Goal: Task Accomplishment & Management: Manage account settings

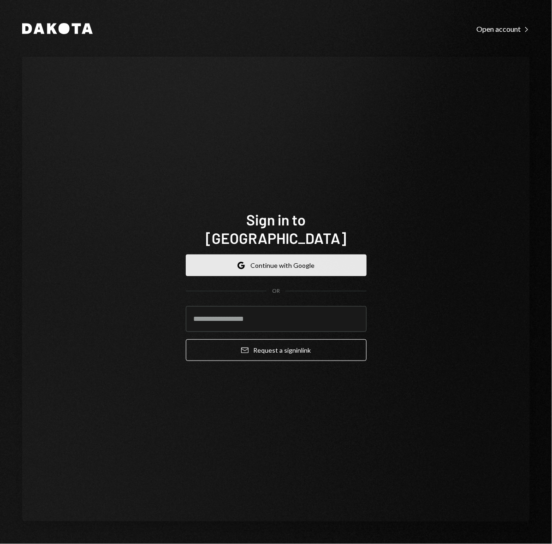
click at [255, 255] on button "Google Continue with Google" at bounding box center [276, 266] width 181 height 22
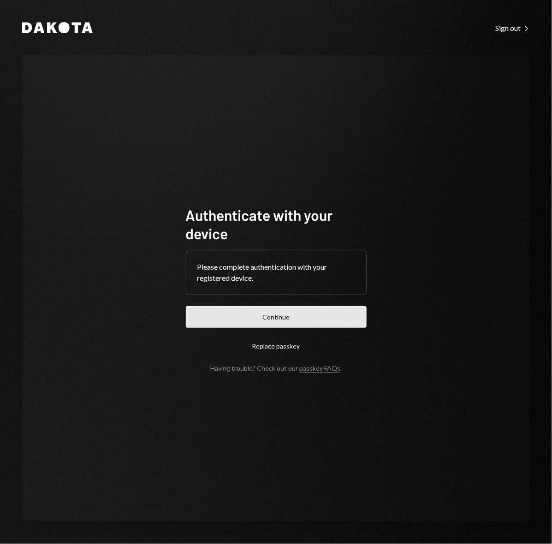
click at [271, 318] on button "Continue" at bounding box center [276, 317] width 181 height 22
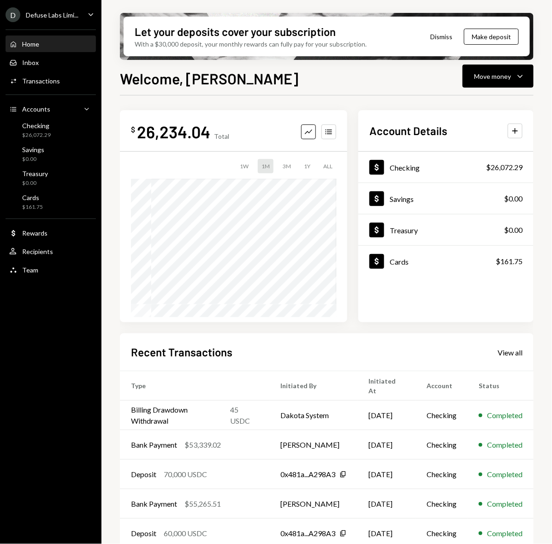
click at [416, 131] on h2 "Account Details" at bounding box center [409, 130] width 78 height 15
click at [86, 108] on icon "Caret Down" at bounding box center [86, 108] width 9 height 9
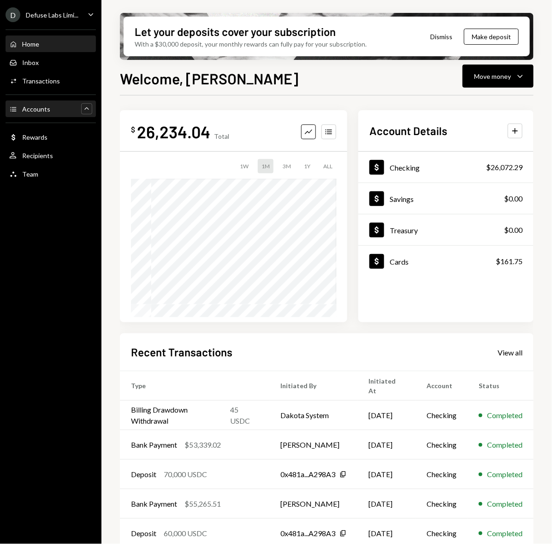
click at [86, 108] on icon "Main" at bounding box center [86, 108] width 4 height 2
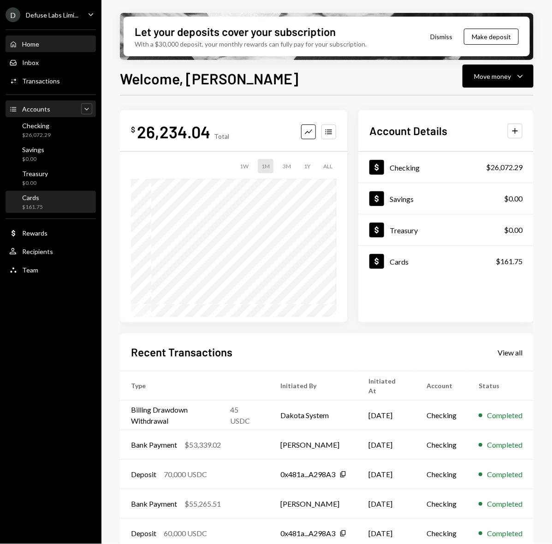
click at [35, 199] on div "Cards" at bounding box center [32, 198] width 21 height 8
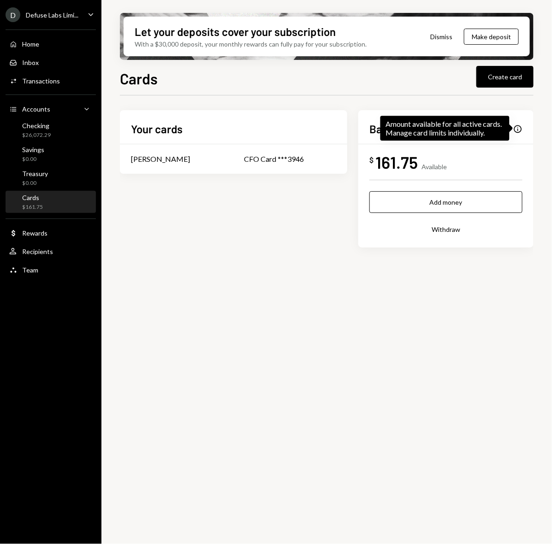
click at [518, 127] on div "Info" at bounding box center [517, 129] width 9 height 9
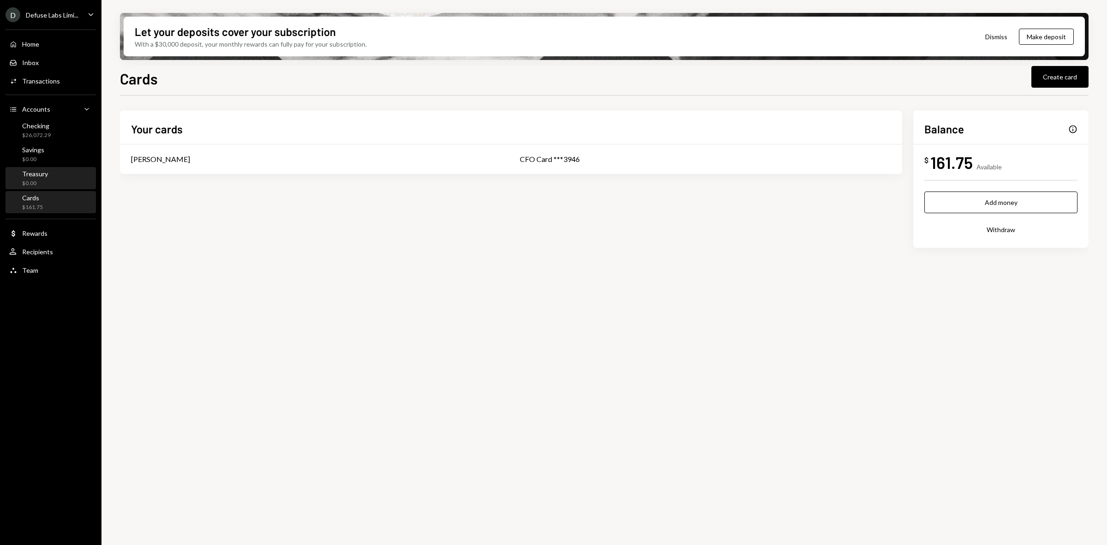
click at [41, 174] on div "Treasury" at bounding box center [35, 174] width 26 height 8
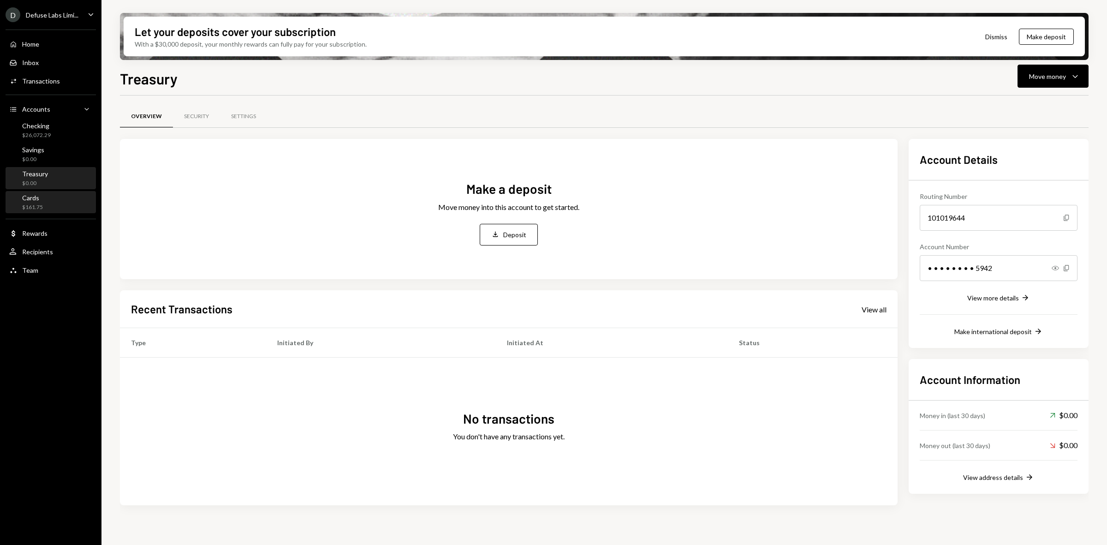
click at [46, 201] on div "Cards $161.75" at bounding box center [50, 203] width 83 height 18
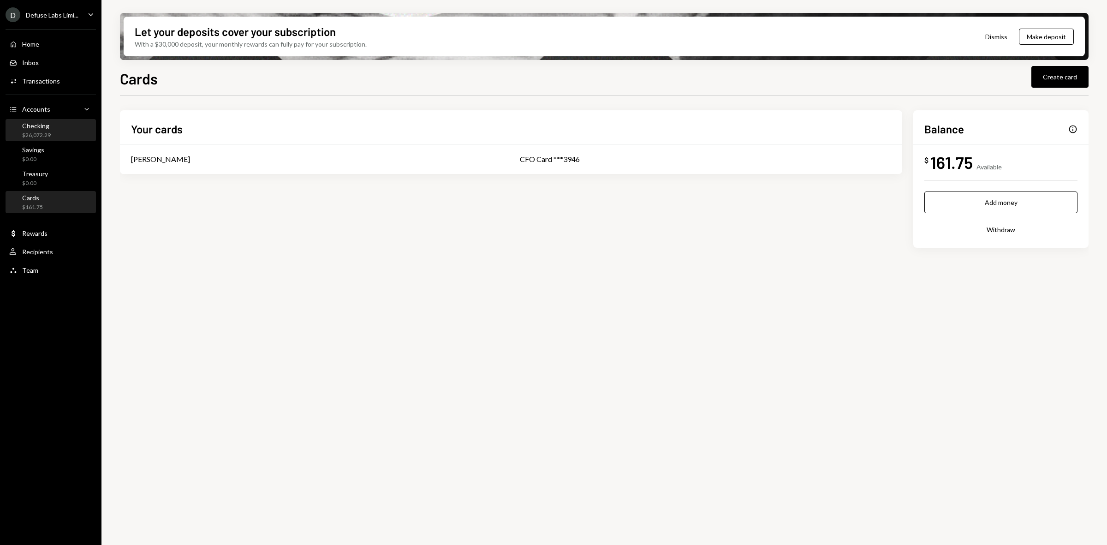
click at [38, 132] on div "$26,072.29" at bounding box center [36, 135] width 29 height 8
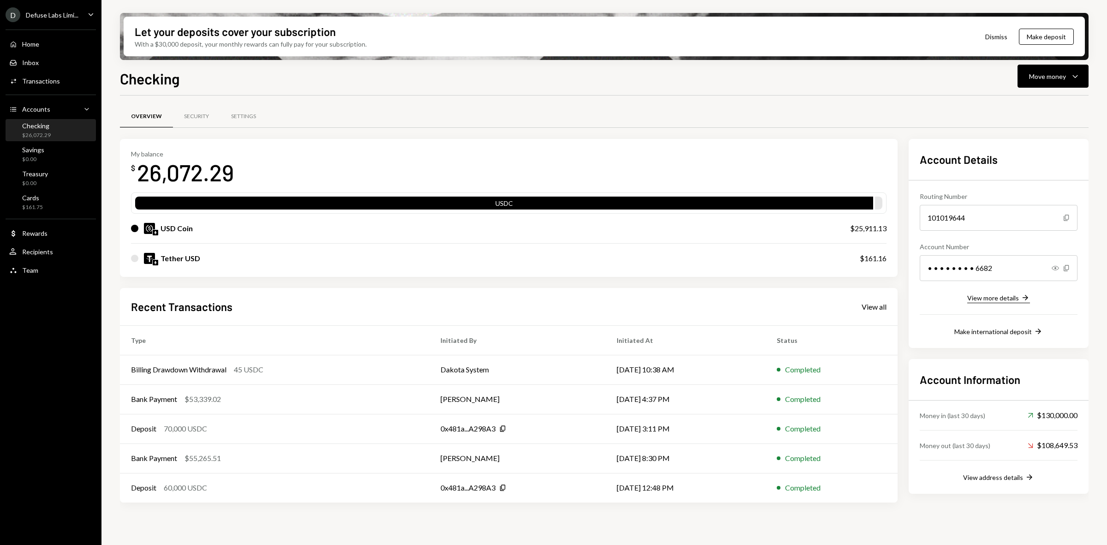
click at [552, 298] on div "View more details" at bounding box center [993, 298] width 52 height 8
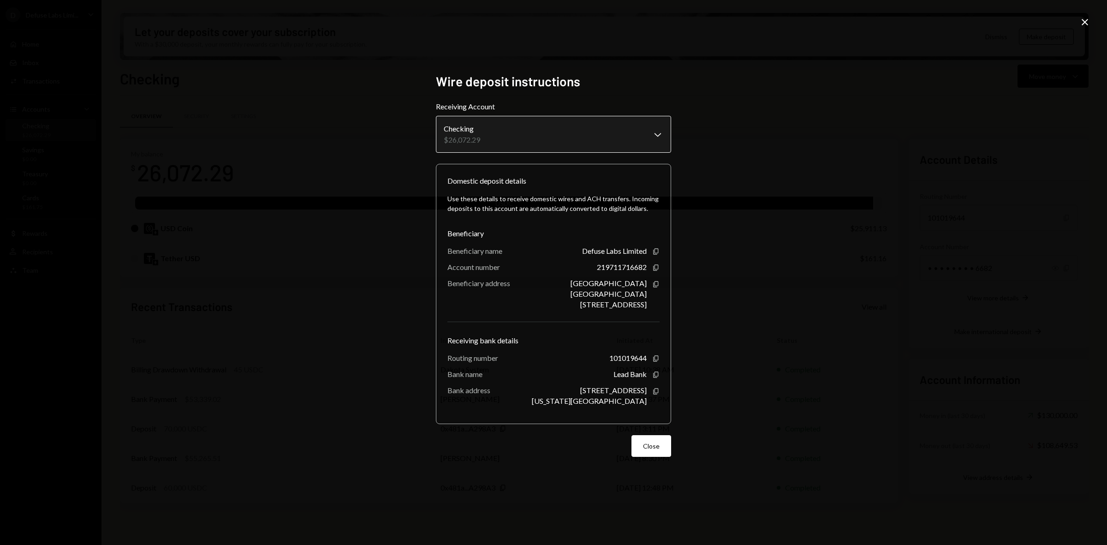
click at [552, 135] on body "D Defuse Labs Limi... Caret Down Home Home Inbox Inbox Activities Transactions …" at bounding box center [553, 272] width 1107 height 545
click at [552, 132] on body "D Defuse Labs Limi... Caret Down Home Home Inbox Inbox Activities Transactions …" at bounding box center [553, 272] width 1107 height 545
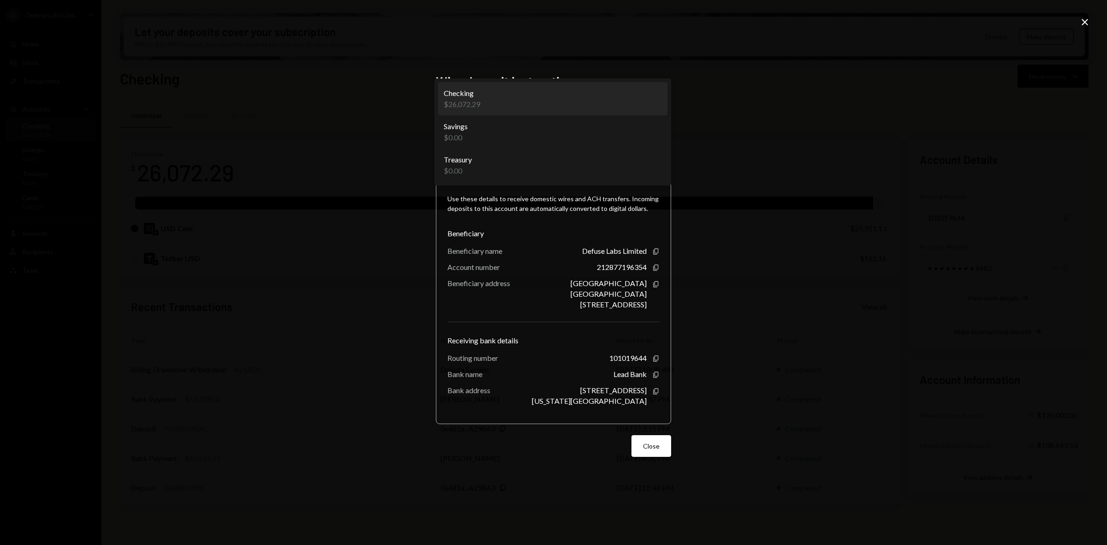
select select "**********"
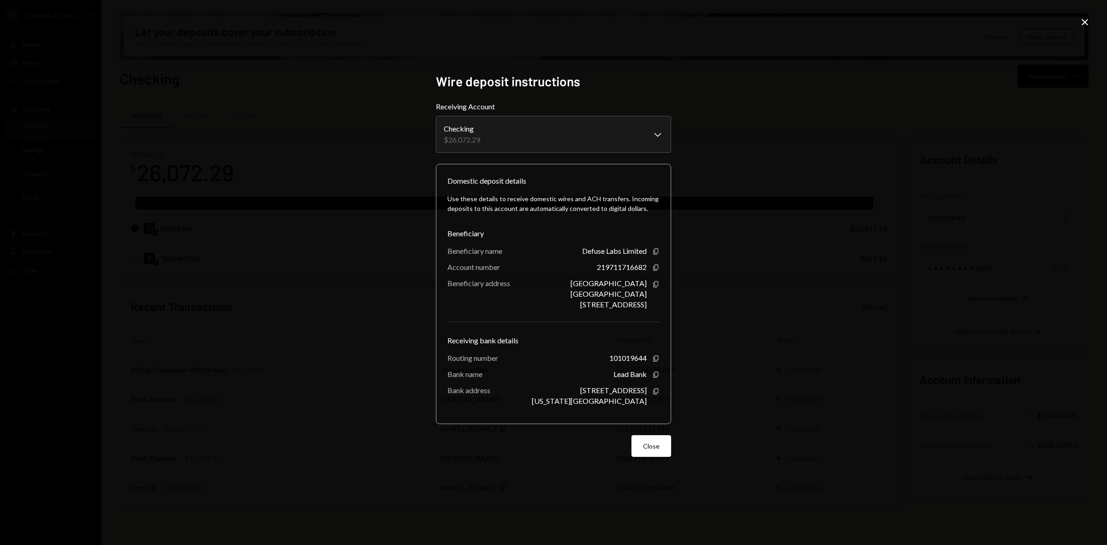
click at [552, 298] on div "**********" at bounding box center [553, 272] width 1107 height 545
click at [552, 444] on button "Close" at bounding box center [652, 446] width 40 height 22
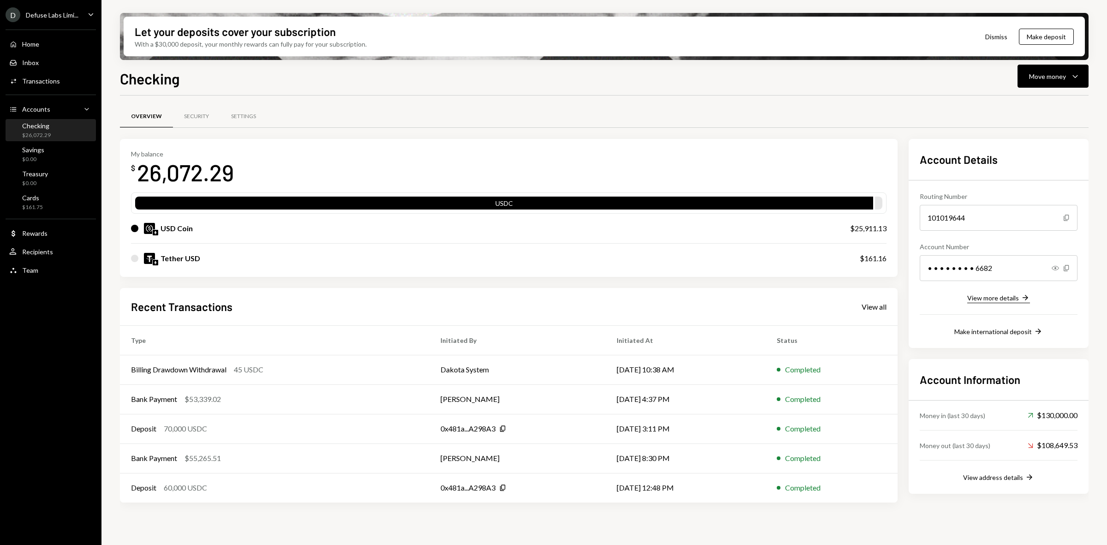
click at [552, 298] on div "View more details" at bounding box center [993, 298] width 52 height 8
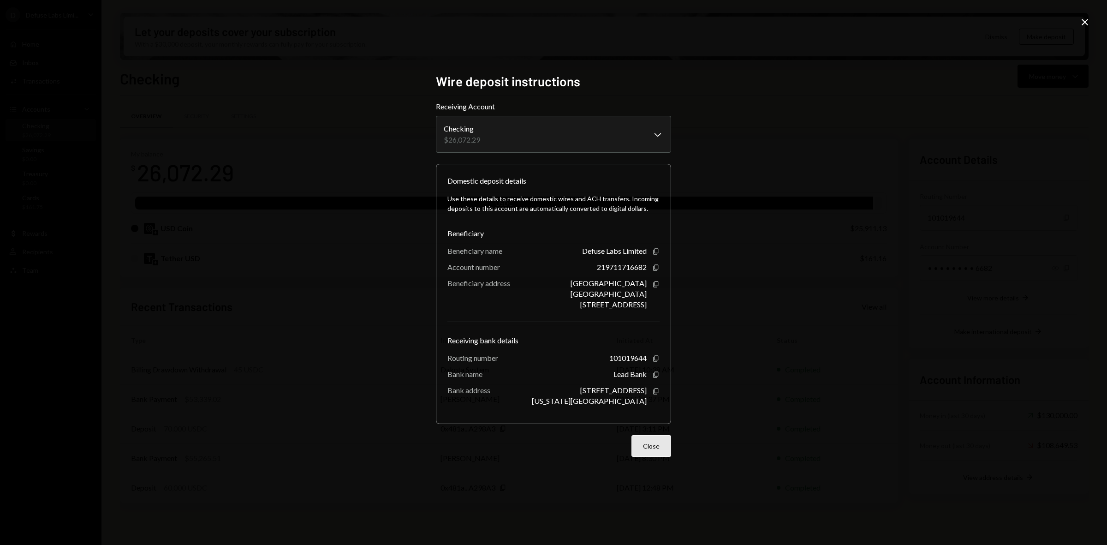
click at [552, 443] on button "Close" at bounding box center [652, 446] width 40 height 22
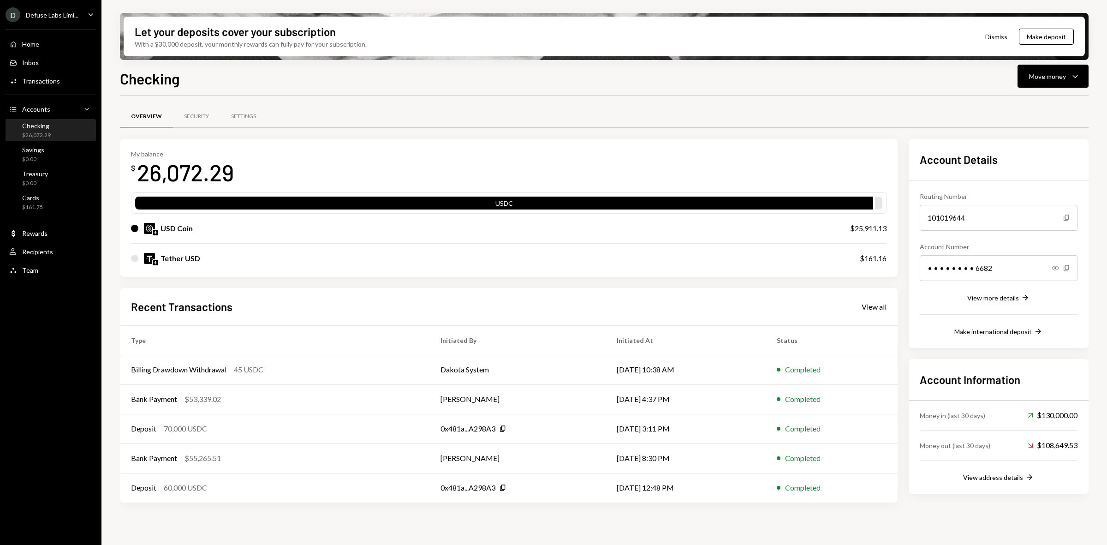
click at [552, 298] on div "View more details" at bounding box center [993, 298] width 52 height 8
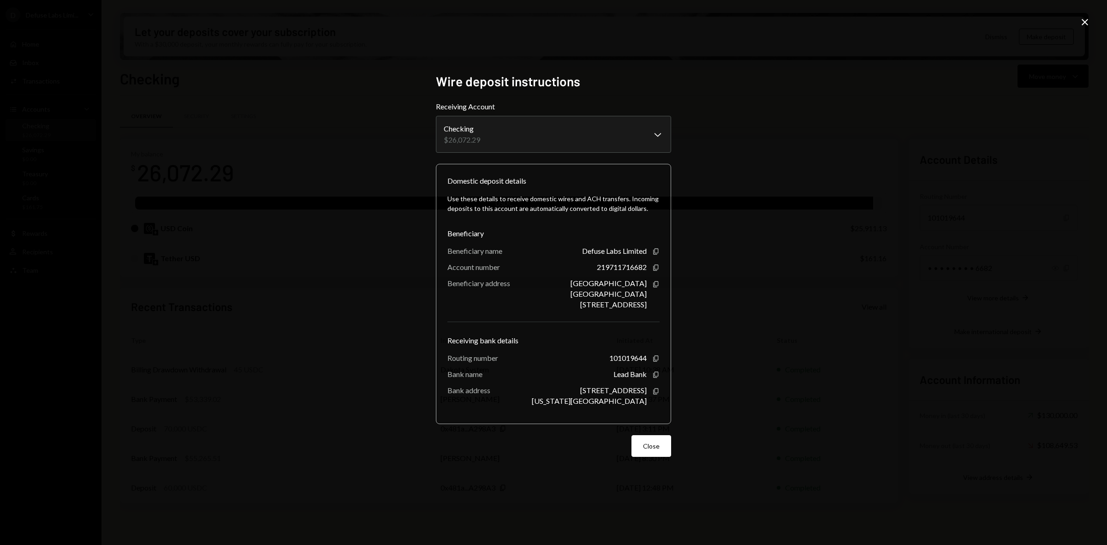
click at [552, 22] on icon "Close" at bounding box center [1084, 22] width 11 height 11
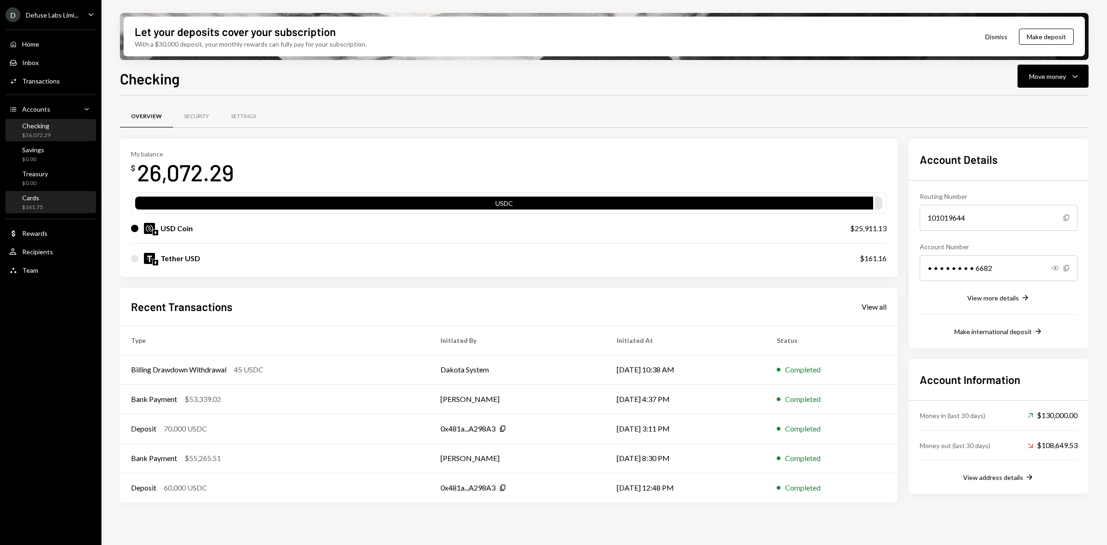
click at [49, 200] on div "Cards $161.75" at bounding box center [50, 203] width 83 height 18
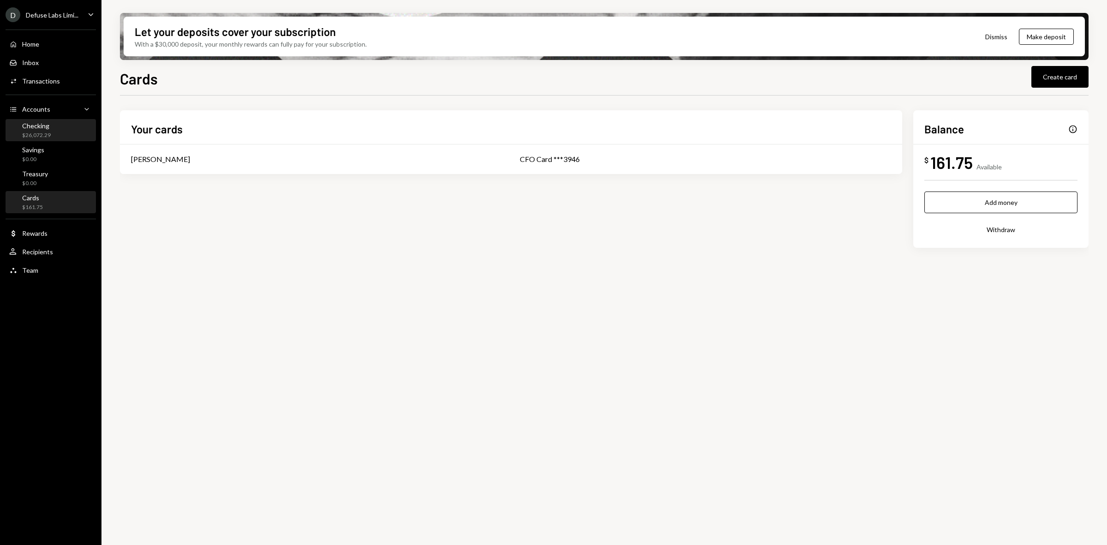
click at [41, 128] on div "Checking" at bounding box center [36, 126] width 29 height 8
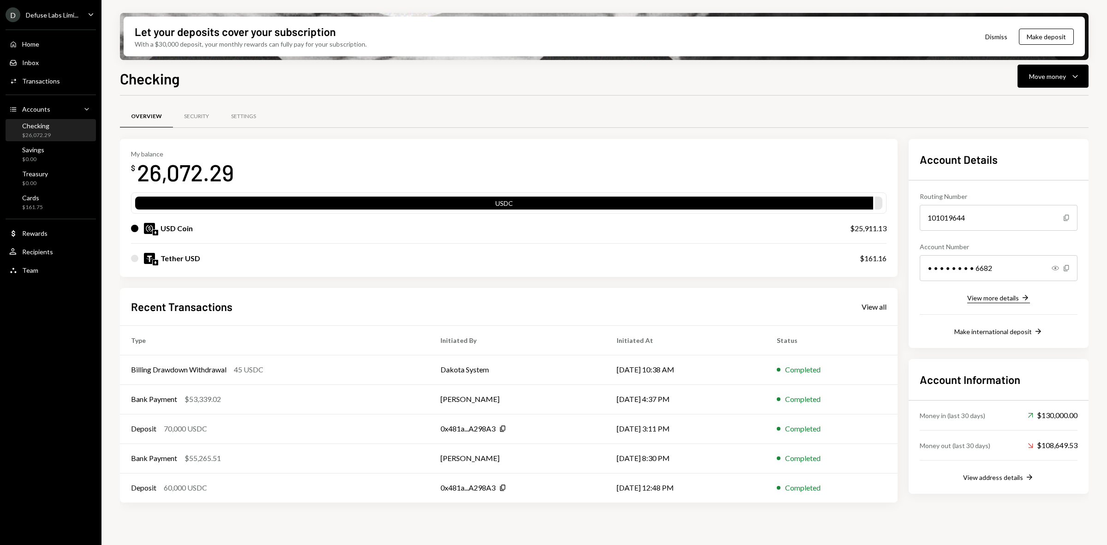
click at [552, 299] on div "View more details" at bounding box center [993, 298] width 52 height 8
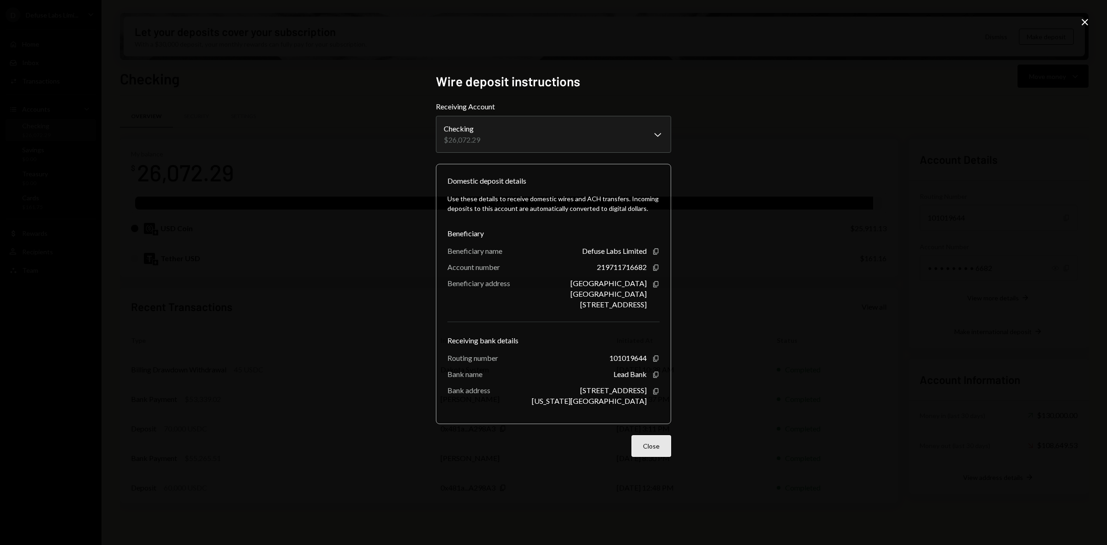
click at [552, 453] on button "Close" at bounding box center [652, 446] width 40 height 22
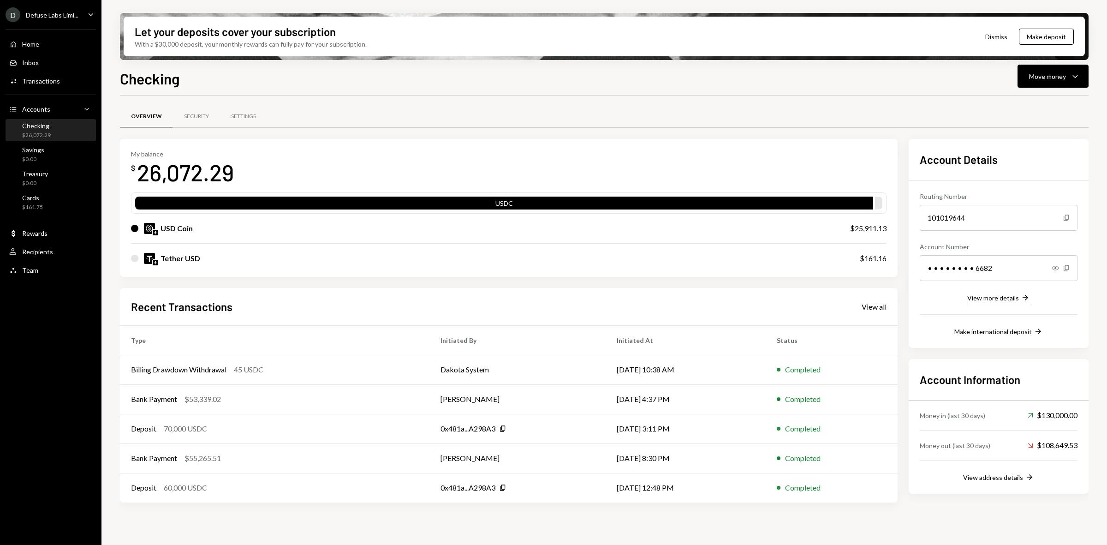
click at [996, 299] on div "View more details" at bounding box center [993, 298] width 52 height 8
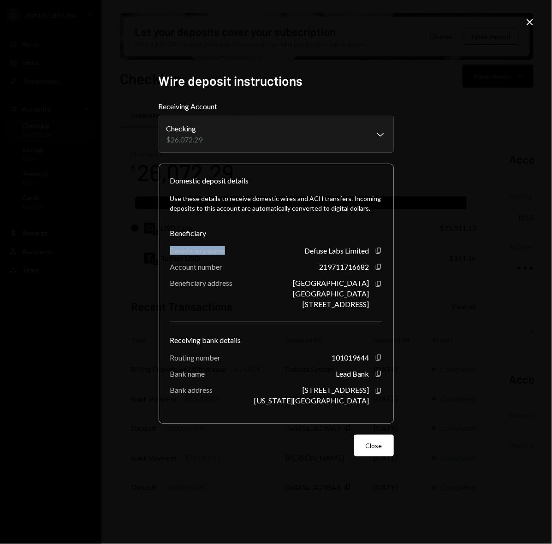
drag, startPoint x: 169, startPoint y: 248, endPoint x: 226, endPoint y: 248, distance: 56.7
click at [226, 248] on div "Domestic deposit details Use these details to receive domestic wires and ACH tr…" at bounding box center [276, 294] width 235 height 260
copy div "Beneficiary name"
click at [379, 250] on icon "button" at bounding box center [378, 251] width 5 height 6
drag, startPoint x: 172, startPoint y: 266, endPoint x: 228, endPoint y: 267, distance: 56.7
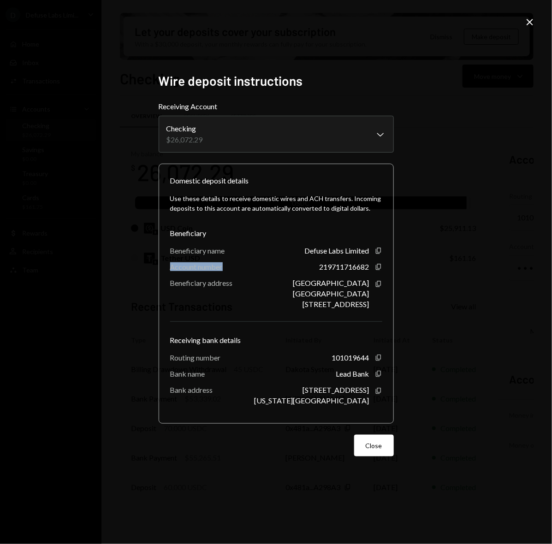
click at [228, 267] on div "Account number 219711716682 Copy" at bounding box center [276, 266] width 212 height 9
copy div "Account number"
click at [379, 264] on icon "Copy" at bounding box center [378, 266] width 7 height 7
drag, startPoint x: 171, startPoint y: 285, endPoint x: 239, endPoint y: 285, distance: 68.3
click at [239, 285] on div "Beneficiary address [STREET_ADDRESS] Copy" at bounding box center [276, 294] width 212 height 30
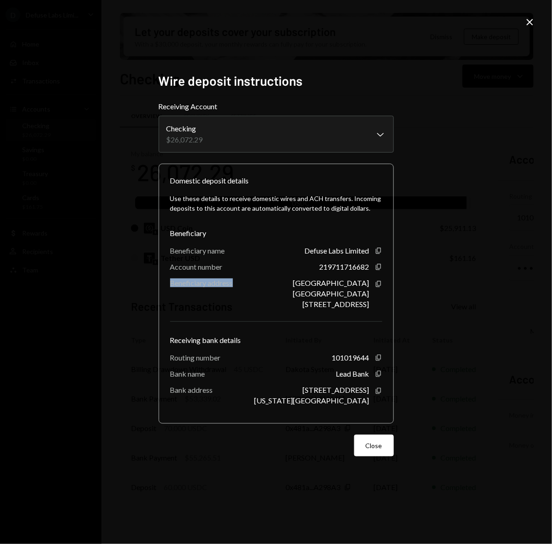
copy div "Beneficiary address"
click at [379, 280] on icon "Copy" at bounding box center [378, 283] width 7 height 7
drag, startPoint x: 170, startPoint y: 231, endPoint x: 210, endPoint y: 232, distance: 40.6
click at [210, 232] on div "Beneficiary" at bounding box center [276, 233] width 212 height 11
copy div "Beneficiary"
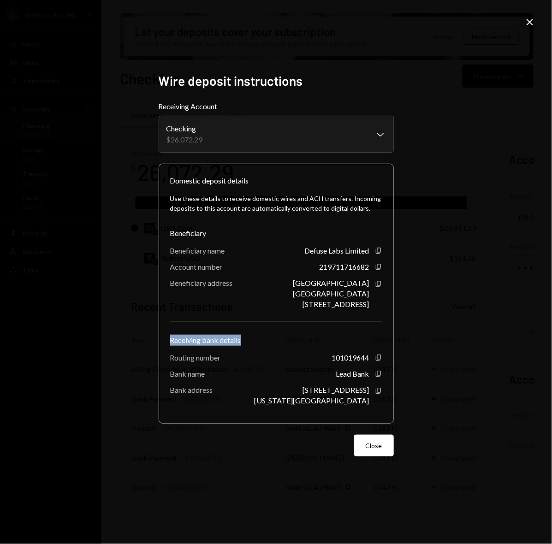
drag, startPoint x: 190, startPoint y: 338, endPoint x: 250, endPoint y: 338, distance: 59.5
click at [250, 338] on div "Receiving bank details" at bounding box center [276, 340] width 212 height 11
copy div "Receiving bank details"
drag, startPoint x: 171, startPoint y: 358, endPoint x: 236, endPoint y: 358, distance: 65.0
click at [236, 358] on div "Routing number [FINANCIAL_ID] Copy" at bounding box center [276, 357] width 212 height 9
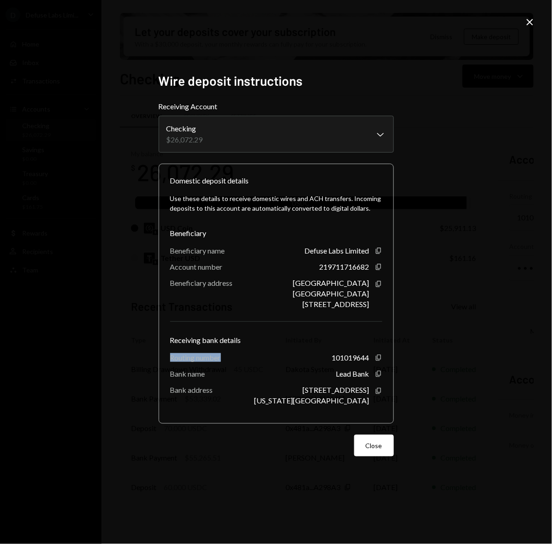
copy div "Routing number"
click at [376, 359] on icon "Copy" at bounding box center [378, 357] width 7 height 7
drag, startPoint x: 169, startPoint y: 375, endPoint x: 209, endPoint y: 377, distance: 39.7
click at [209, 377] on div "Domestic deposit details Use these details to receive domestic wires and ACH tr…" at bounding box center [276, 294] width 235 height 260
copy div "Bank name"
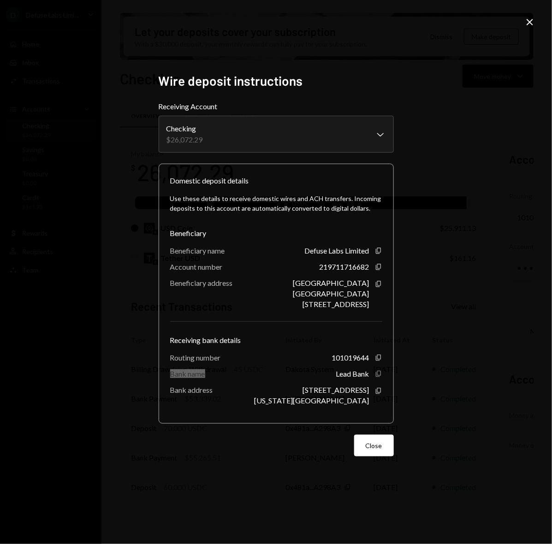
click at [377, 374] on icon "Copy" at bounding box center [378, 373] width 7 height 7
drag, startPoint x: 170, startPoint y: 391, endPoint x: 215, endPoint y: 392, distance: 45.2
click at [215, 392] on div "Bank address [STREET_ADDRESS][US_STATE] Copy" at bounding box center [276, 395] width 212 height 19
copy div "Bank address"
click at [378, 393] on icon "Copy" at bounding box center [378, 390] width 7 height 7
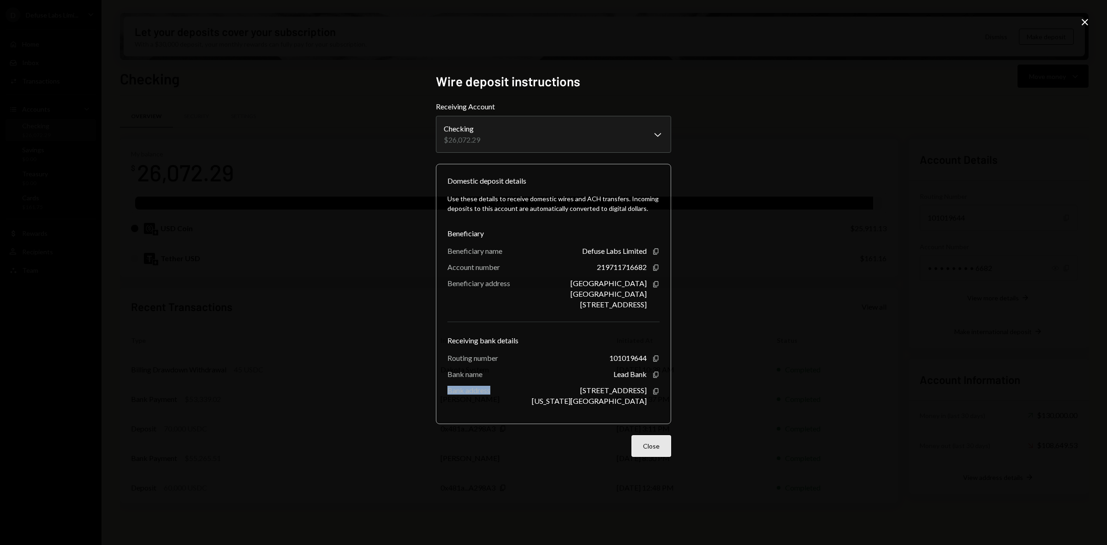
click at [659, 450] on button "Close" at bounding box center [652, 446] width 40 height 22
